Goal: Task Accomplishment & Management: Use online tool/utility

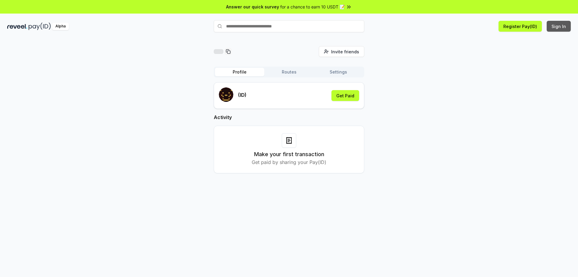
click at [564, 28] on button "Sign In" at bounding box center [559, 26] width 24 height 11
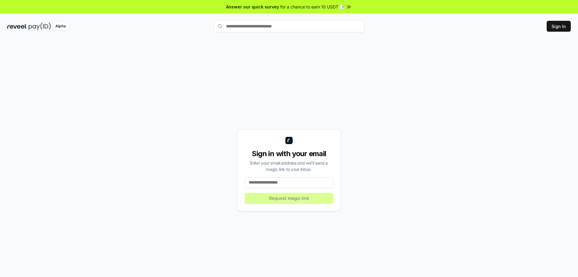
click at [276, 178] on input at bounding box center [289, 182] width 89 height 11
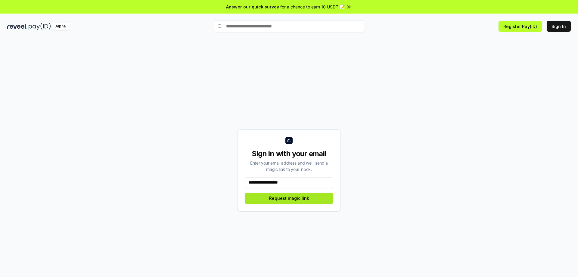
type input "**********"
click at [296, 203] on button "Request magic link" at bounding box center [289, 198] width 89 height 11
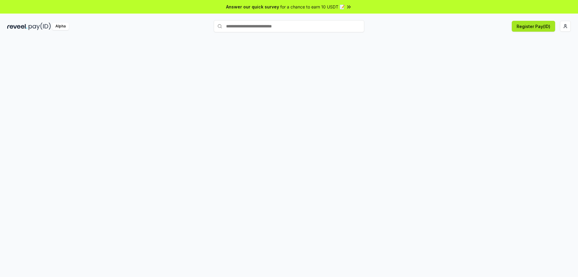
click at [540, 26] on button "Register Pay(ID)" at bounding box center [533, 26] width 43 height 11
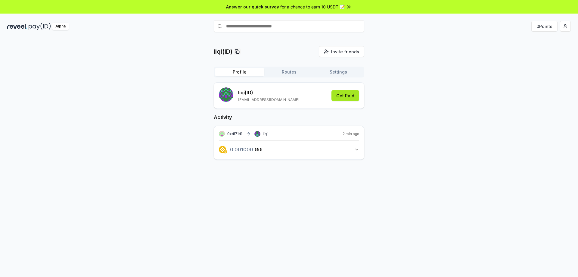
click at [348, 98] on button "Get Paid" at bounding box center [346, 95] width 28 height 11
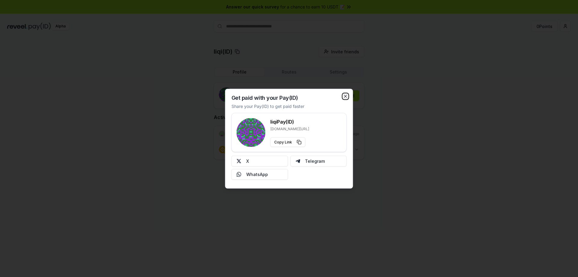
click at [346, 95] on icon "button" at bounding box center [345, 96] width 5 height 5
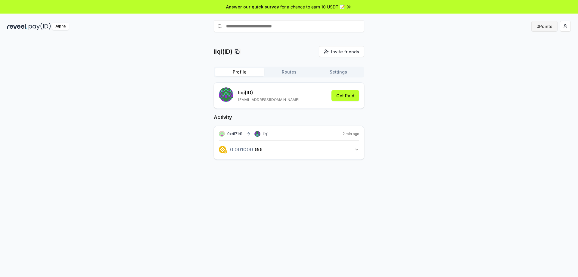
click at [547, 24] on button "0 Points" at bounding box center [545, 26] width 26 height 11
click at [28, 27] on div "Alpha" at bounding box center [101, 27] width 188 height 8
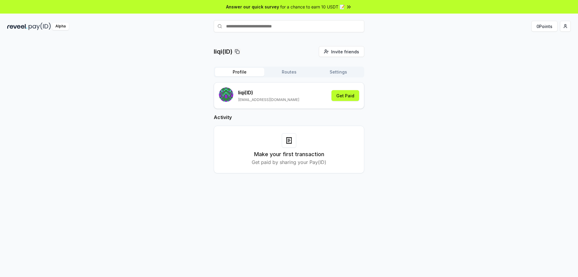
click at [270, 26] on input "text" at bounding box center [289, 26] width 151 height 12
click at [286, 70] on button "Routes" at bounding box center [288, 72] width 49 height 8
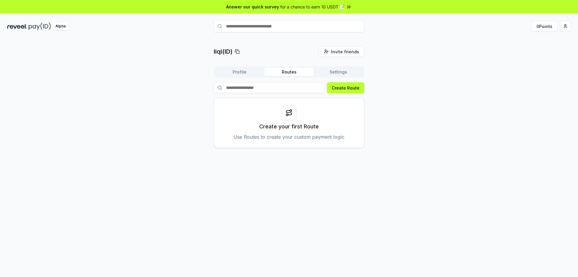
click at [287, 115] on circle at bounding box center [287, 115] width 2 height 2
click at [354, 90] on button "Create Route" at bounding box center [345, 87] width 37 height 11
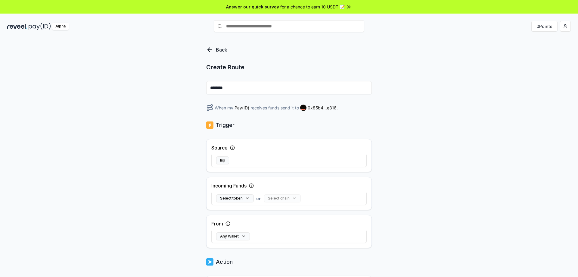
scroll to position [60, 0]
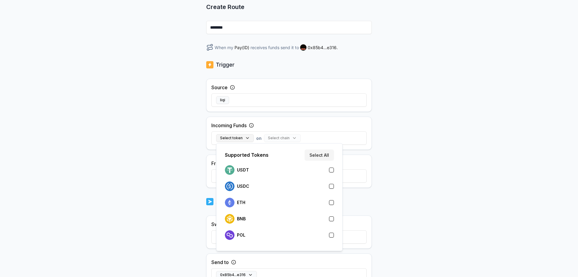
click at [240, 139] on button "Select token" at bounding box center [235, 138] width 38 height 8
click at [255, 187] on div "USDC" at bounding box center [279, 186] width 109 height 10
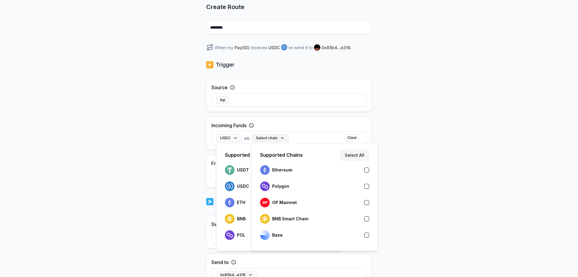
click at [281, 137] on button "Select chain" at bounding box center [270, 138] width 37 height 8
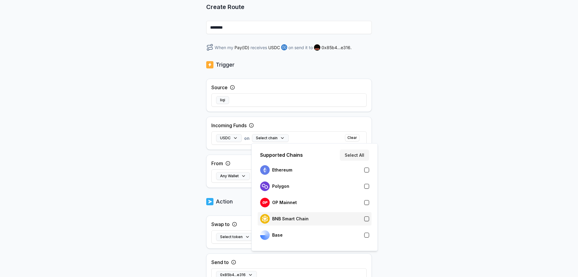
click at [295, 216] on div "BNB Smart Chain" at bounding box center [284, 219] width 48 height 10
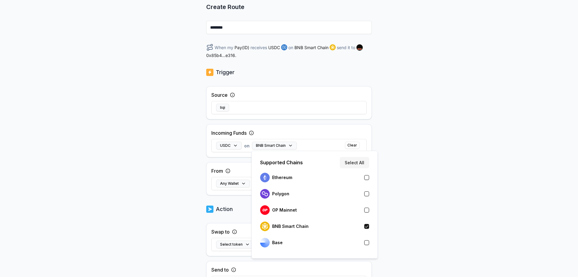
click at [439, 213] on div "Back Create Route ******** When my Pay(ID) receives USDC on BNB Smart Chain sen…" at bounding box center [289, 104] width 578 height 260
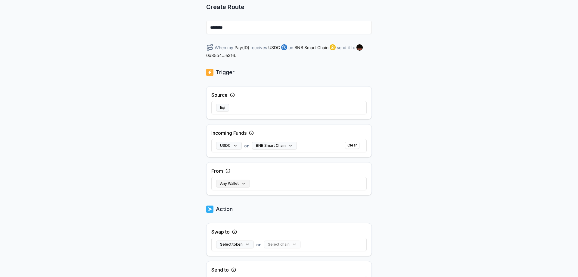
click at [238, 184] on button "Any Wallet" at bounding box center [233, 183] width 34 height 8
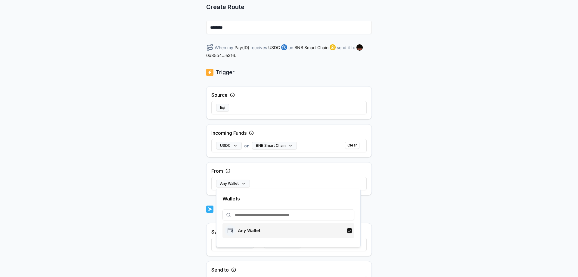
click at [251, 229] on p "Any Wallet" at bounding box center [249, 230] width 22 height 5
click at [274, 184] on div "Any Wallet" at bounding box center [288, 183] width 155 height 17
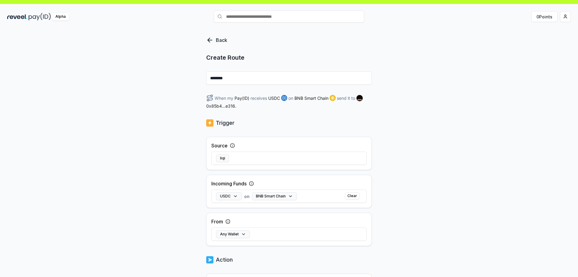
scroll to position [0, 0]
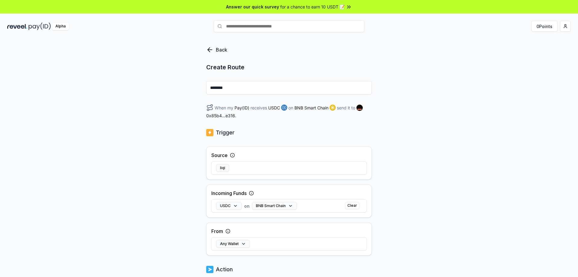
click at [28, 26] on div "Alpha" at bounding box center [101, 27] width 188 height 8
